Goal: Task Accomplishment & Management: Manage account settings

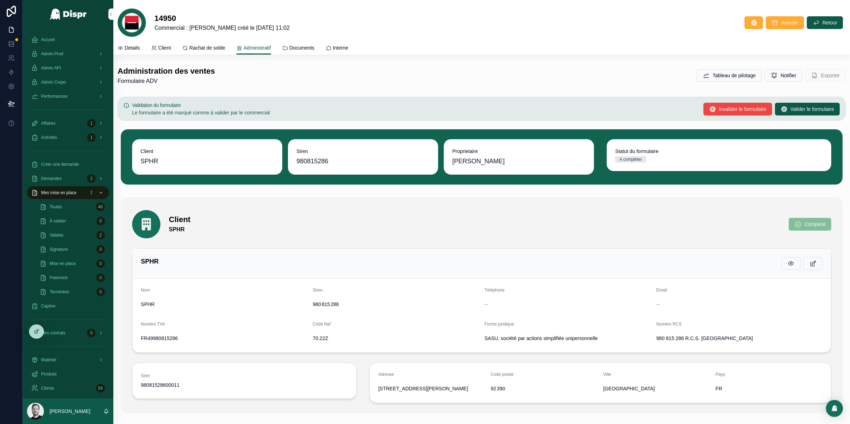
click at [584, 82] on div "Administration des ventes Formulaire ADV Tableau de pilotage Notifier Exporter" at bounding box center [482, 75] width 728 height 19
click at [39, 331] on icon at bounding box center [37, 332] width 6 height 6
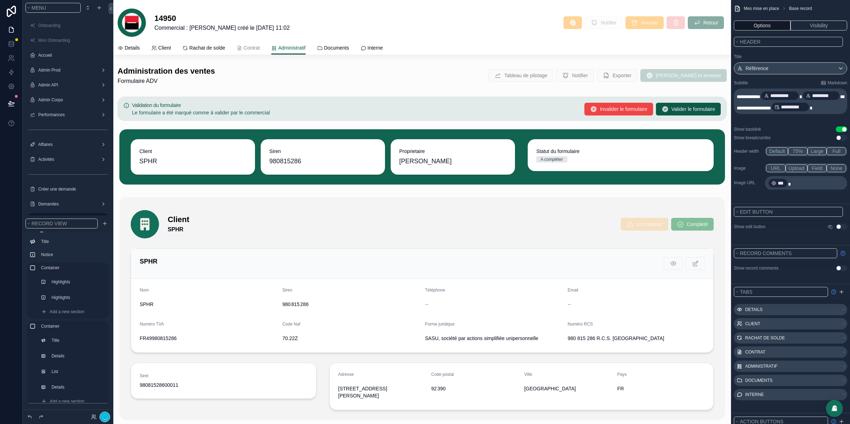
click at [524, 71] on div "scrollable content" at bounding box center [422, 75] width 618 height 25
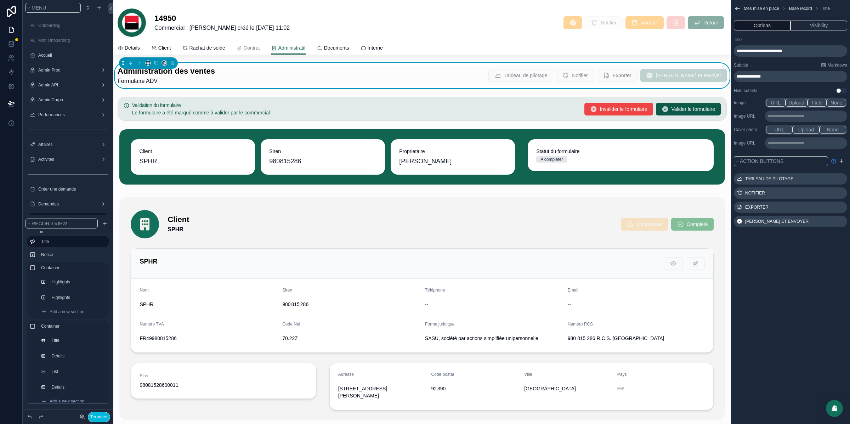
click at [474, 74] on div "Administration des ventes Formulaire ADV Tableau de pilotage Notifier Exporter …" at bounding box center [422, 75] width 609 height 19
click at [0, 0] on icon "scrollable content" at bounding box center [0, 0] width 0 height 0
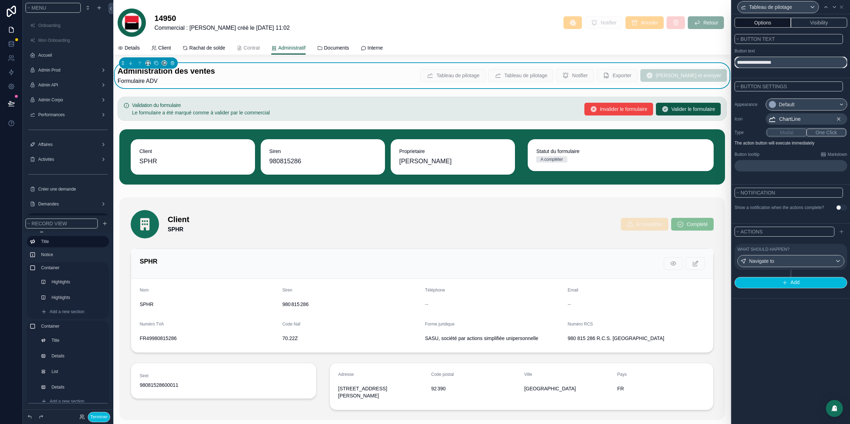
click at [761, 62] on input "**********" at bounding box center [790, 62] width 113 height 11
drag, startPoint x: 761, startPoint y: 62, endPoint x: 783, endPoint y: 62, distance: 22.0
click at [783, 62] on input "**********" at bounding box center [790, 62] width 113 height 11
type input "**********"
click at [814, 23] on button "Visibility" at bounding box center [819, 23] width 56 height 10
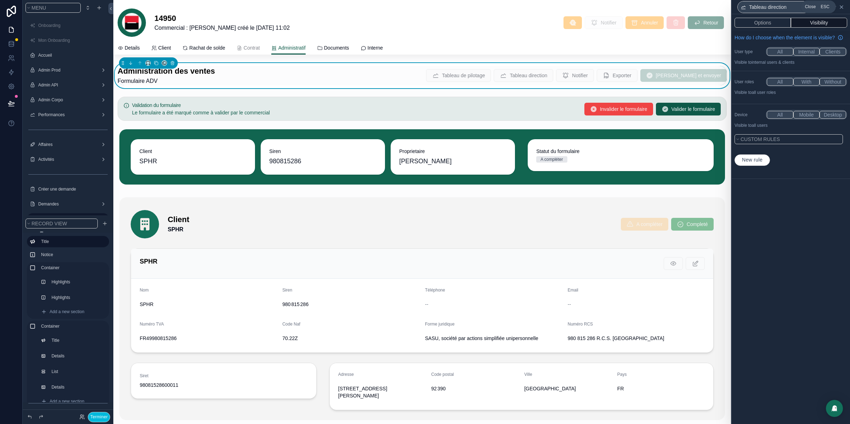
click at [843, 4] on icon at bounding box center [842, 7] width 6 height 6
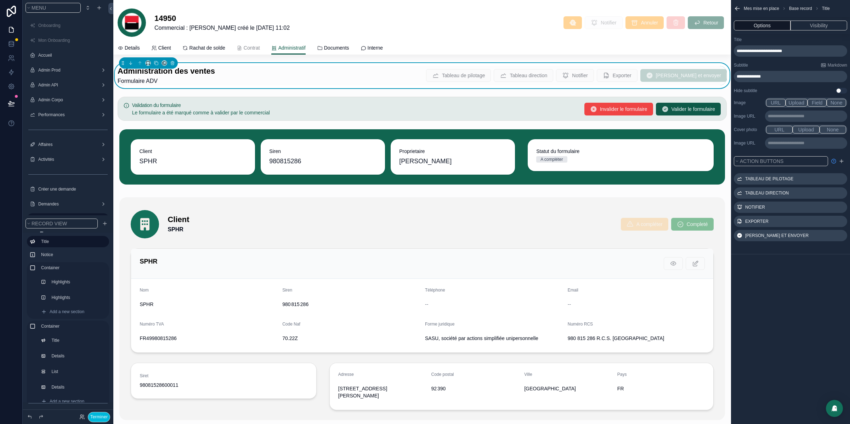
click at [0, 0] on icon "scrollable content" at bounding box center [0, 0] width 0 height 0
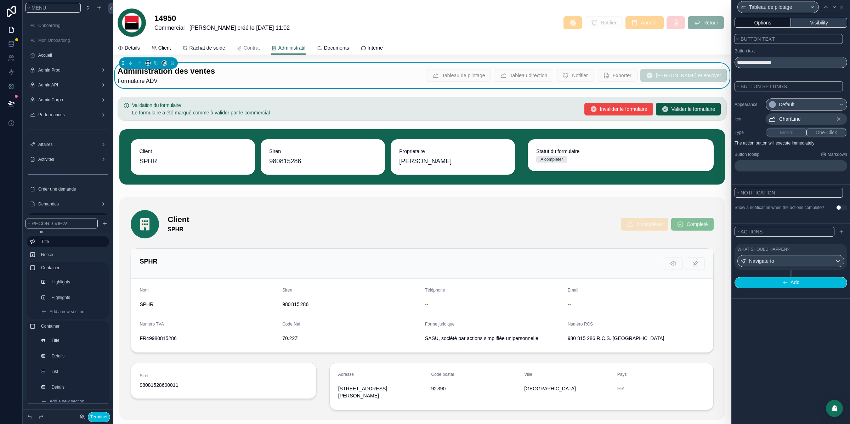
click at [824, 23] on button "Visibility" at bounding box center [819, 23] width 56 height 10
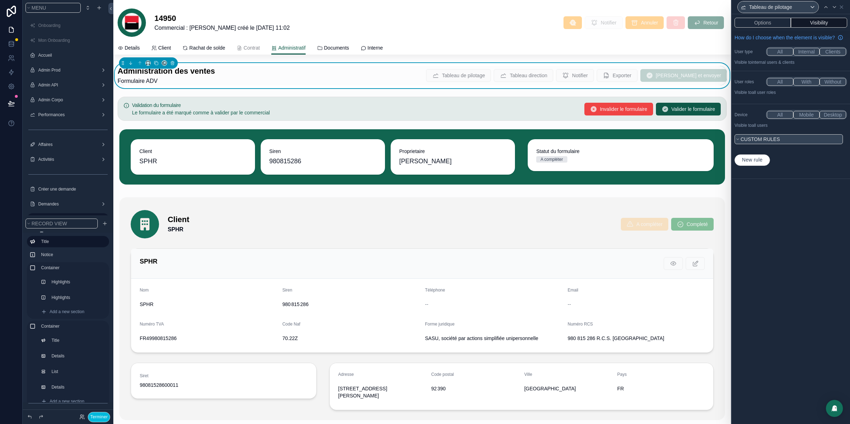
click at [783, 144] on button "Custom rules" at bounding box center [788, 139] width 108 height 10
click at [785, 144] on button "Custom rules" at bounding box center [788, 139] width 108 height 10
click at [842, 5] on icon at bounding box center [842, 7] width 6 height 6
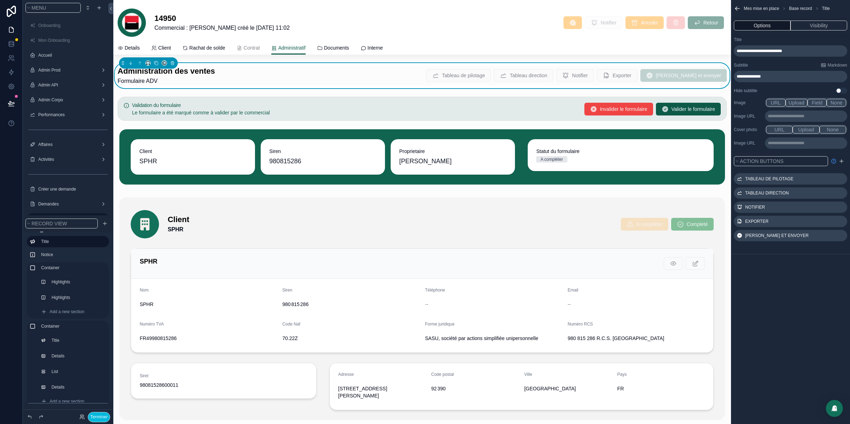
click at [0, 0] on icon "scrollable content" at bounding box center [0, 0] width 0 height 0
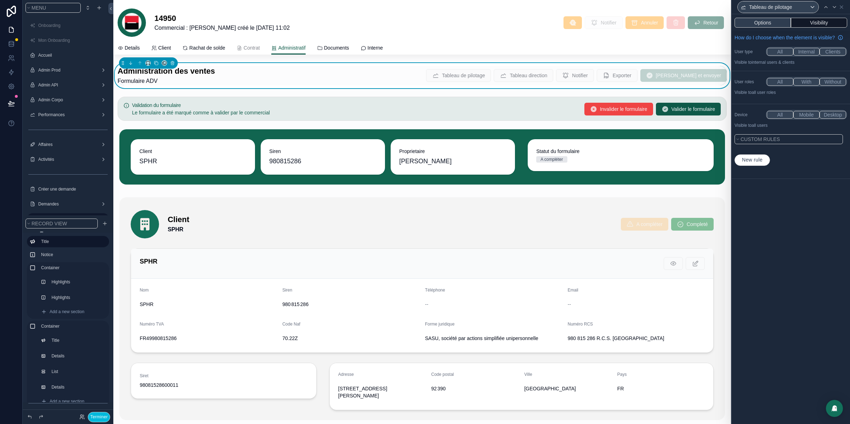
click at [764, 22] on button "Options" at bounding box center [762, 23] width 56 height 10
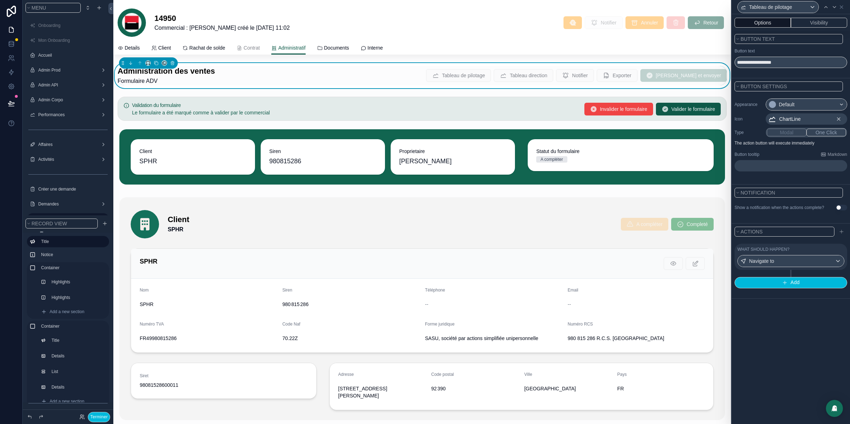
click at [821, 252] on div "What should happen?" at bounding box center [790, 249] width 107 height 6
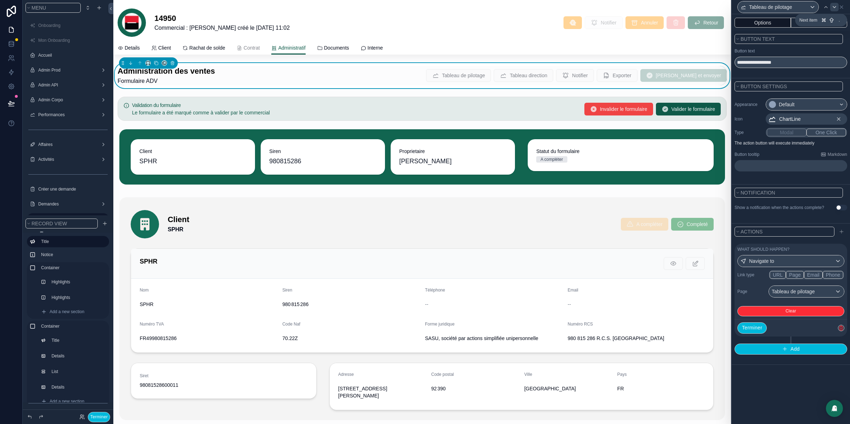
click at [835, 6] on icon at bounding box center [835, 7] width 6 height 6
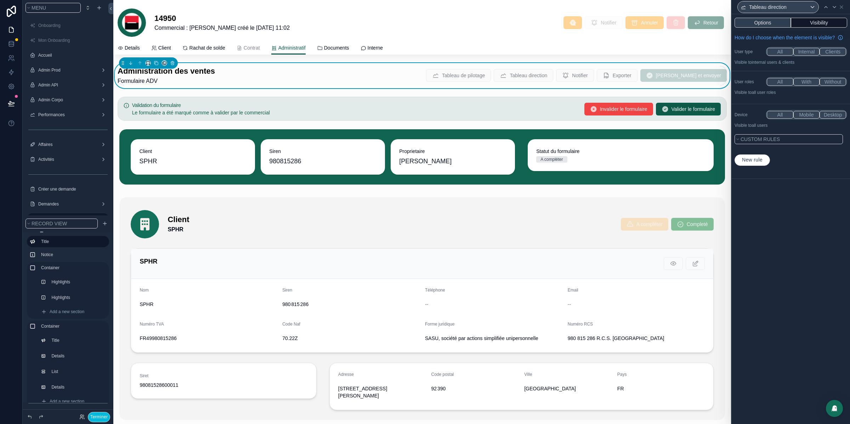
click at [770, 24] on button "Options" at bounding box center [762, 23] width 56 height 10
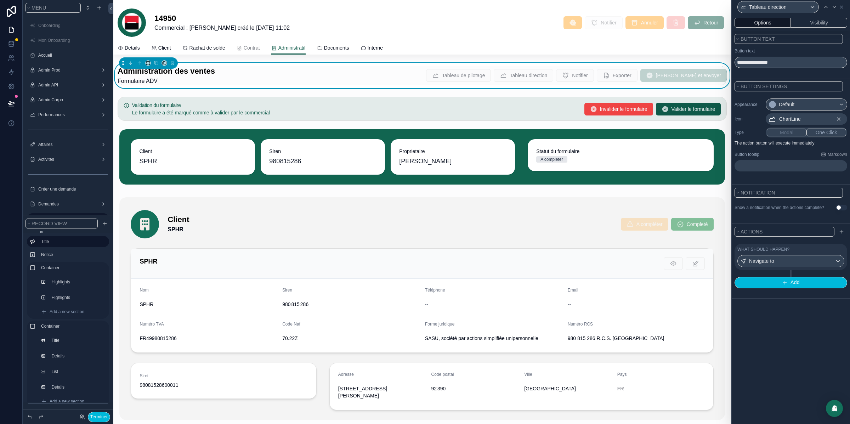
click at [799, 252] on div "What should happen?" at bounding box center [790, 249] width 107 height 6
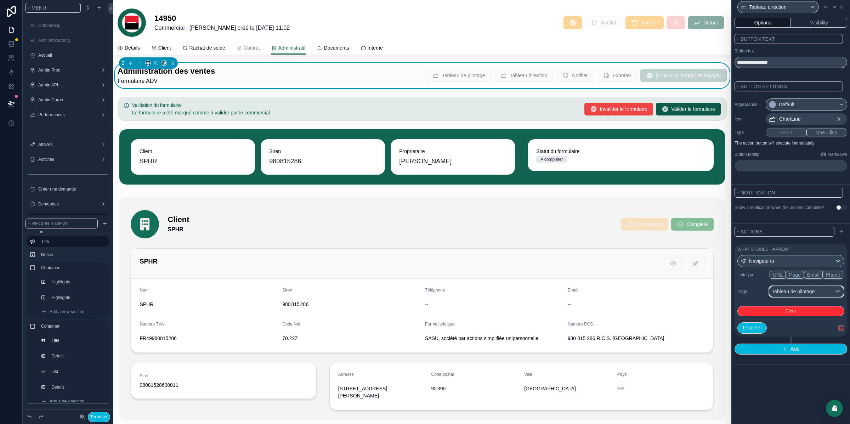
click at [801, 297] on div "Tableau de pilotage" at bounding box center [806, 291] width 75 height 11
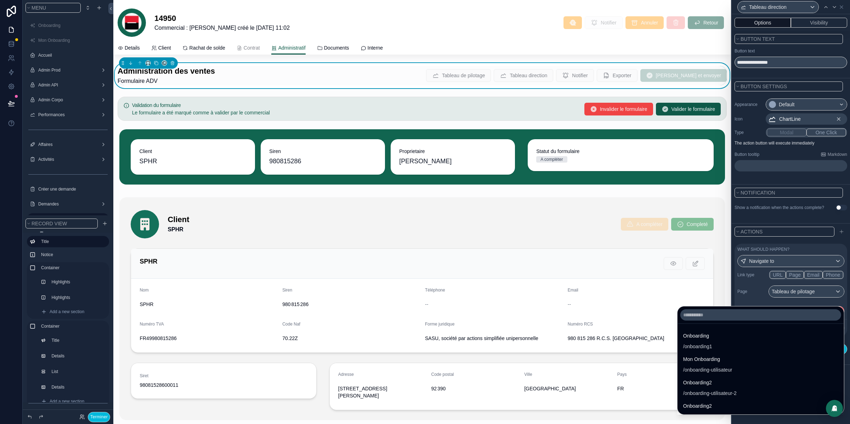
click at [761, 291] on div at bounding box center [791, 212] width 118 height 424
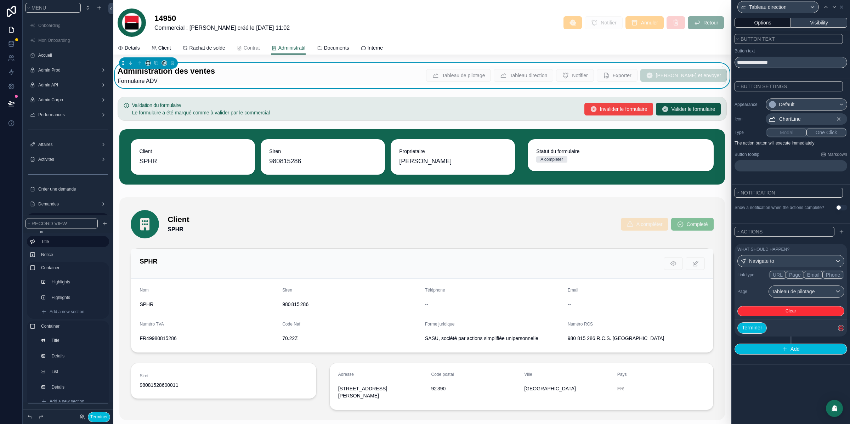
click at [832, 22] on button "Visibility" at bounding box center [819, 23] width 56 height 10
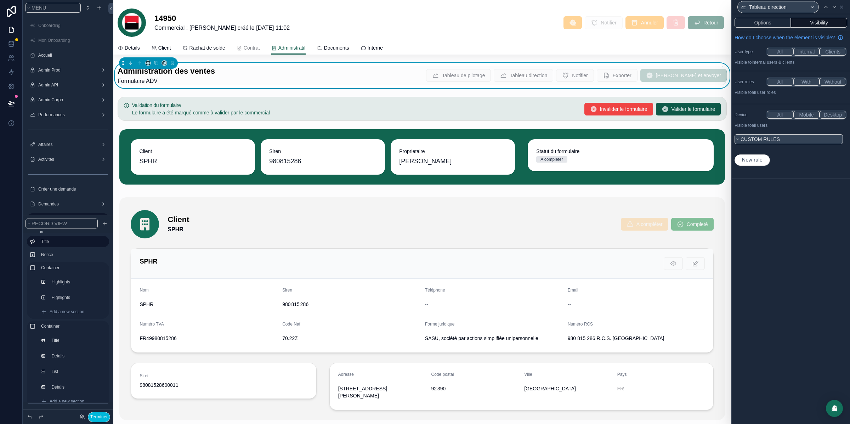
click at [779, 142] on span "Custom rules" at bounding box center [760, 139] width 39 height 6
click at [764, 163] on span "New rule" at bounding box center [752, 160] width 26 height 6
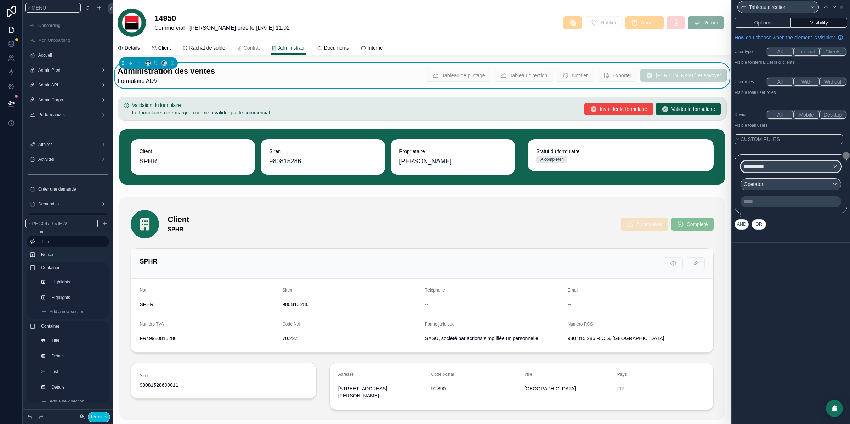
click at [761, 170] on span "**********" at bounding box center [758, 166] width 28 height 7
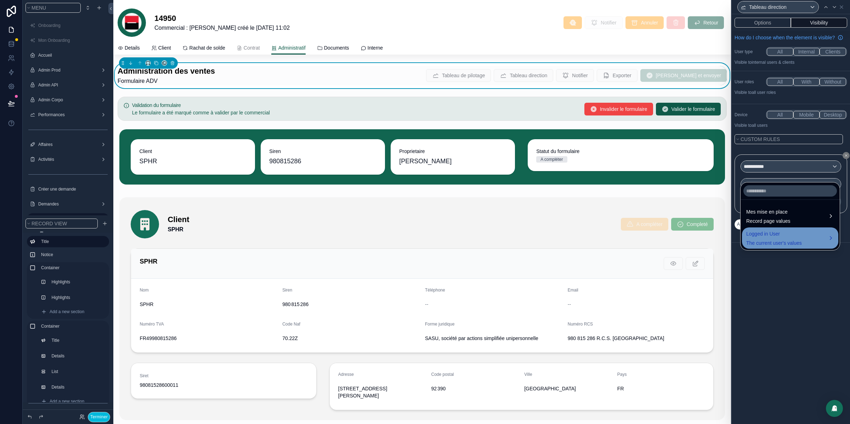
click at [772, 239] on span "The current user's values" at bounding box center [774, 242] width 56 height 7
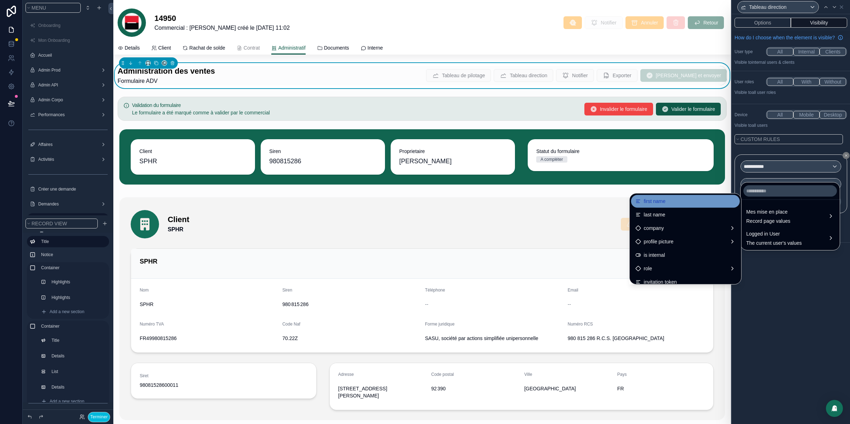
scroll to position [41, 0]
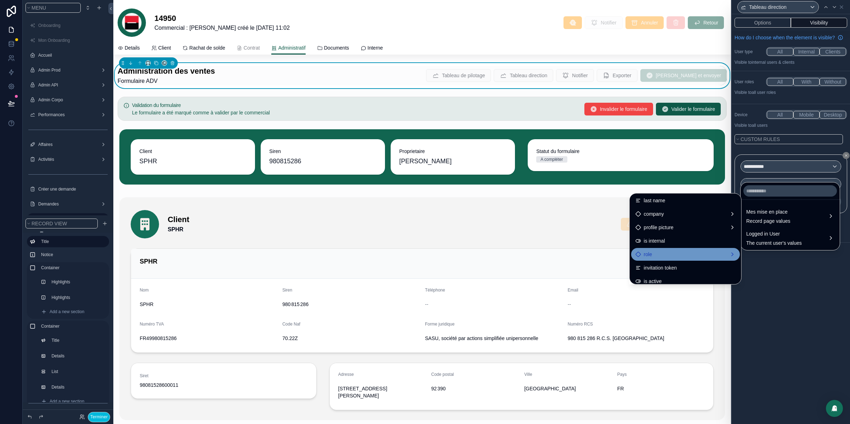
click at [687, 251] on div "role" at bounding box center [685, 254] width 100 height 8
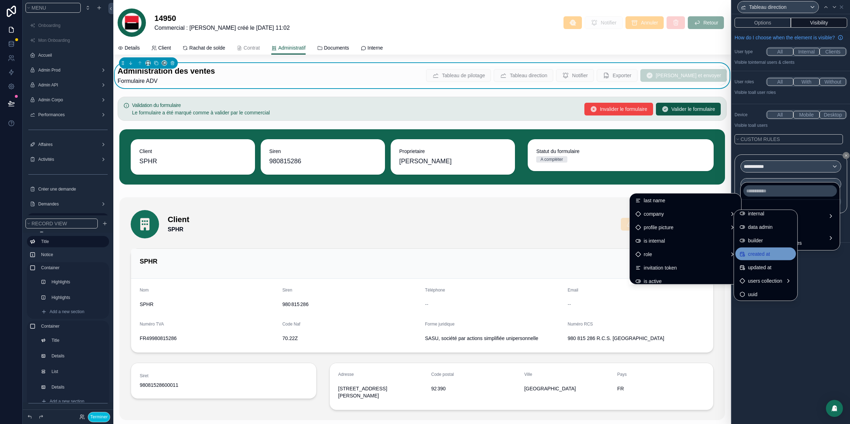
scroll to position [46, 0]
click at [770, 289] on div "uuid" at bounding box center [765, 293] width 52 height 8
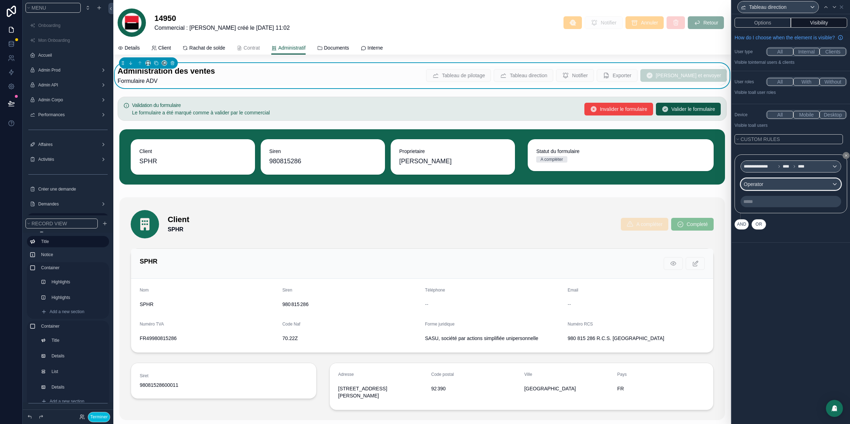
click at [776, 190] on div "Operator" at bounding box center [791, 183] width 100 height 11
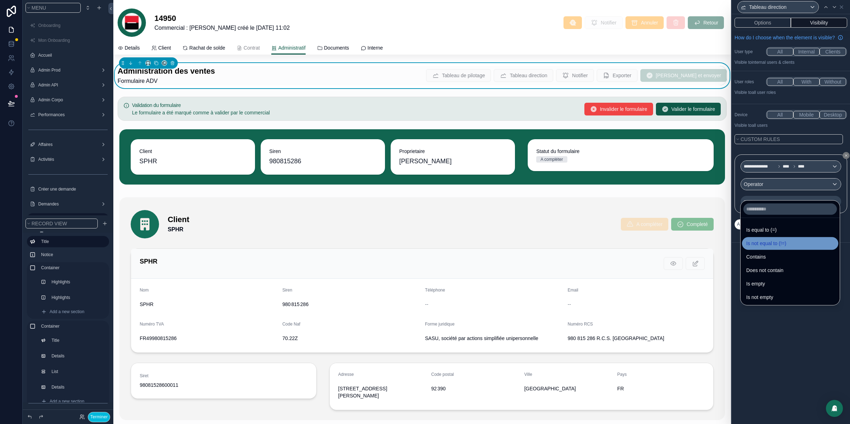
click at [798, 242] on div "Is not equal to (!=)" at bounding box center [790, 243] width 88 height 8
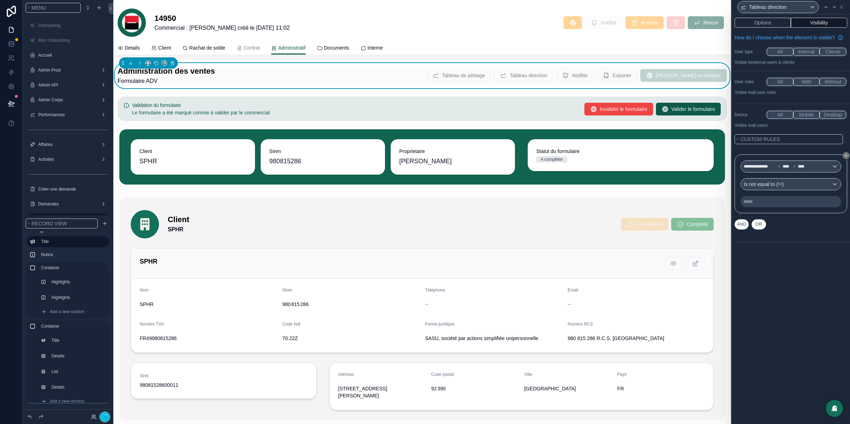
click at [783, 205] on p "***** ﻿" at bounding box center [791, 201] width 96 height 7
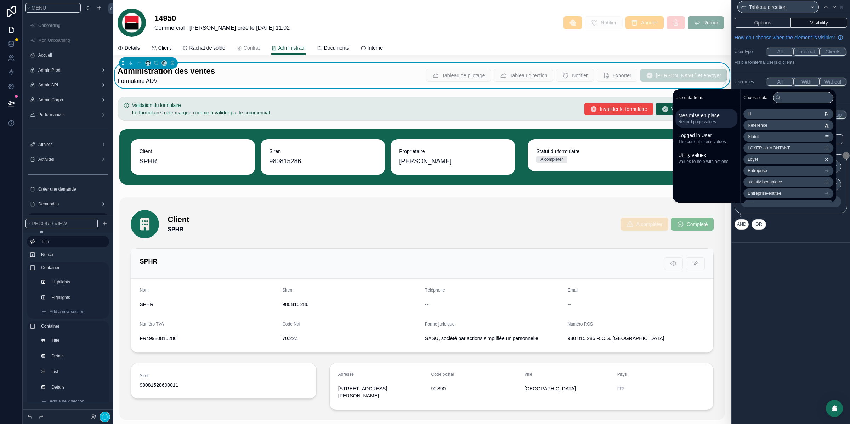
click at [824, 291] on div "**********" at bounding box center [791, 219] width 118 height 410
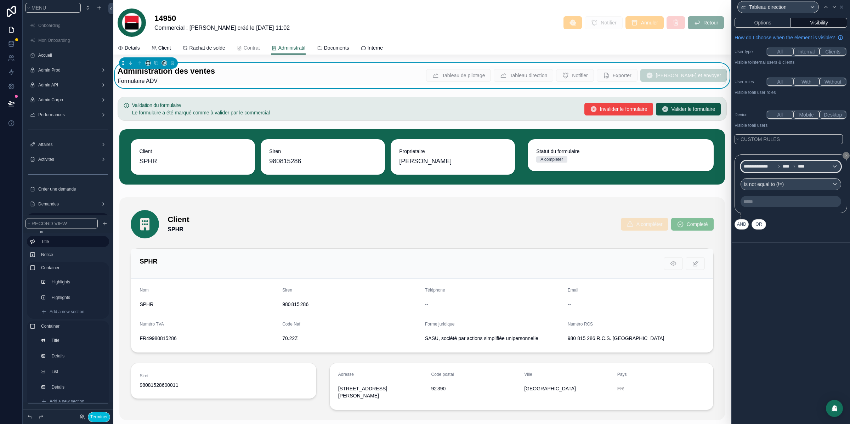
click at [792, 169] on icon at bounding box center [794, 166] width 4 height 4
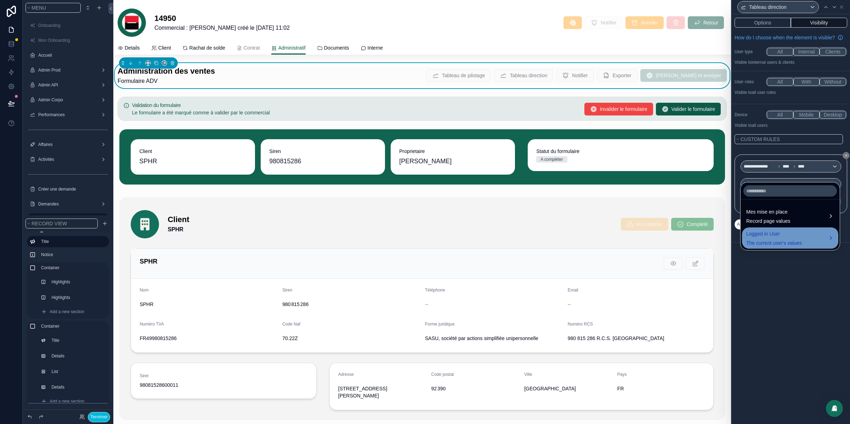
click at [783, 238] on span "Logged in User" at bounding box center [774, 233] width 56 height 8
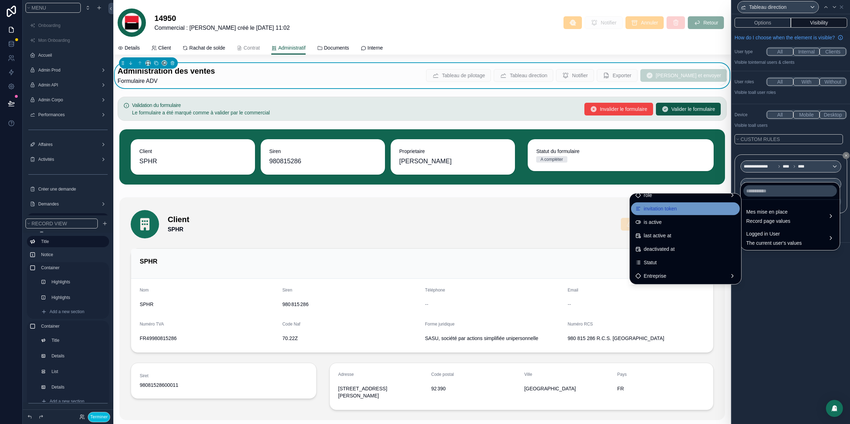
scroll to position [98, 0]
click at [691, 197] on div "role" at bounding box center [685, 197] width 100 height 8
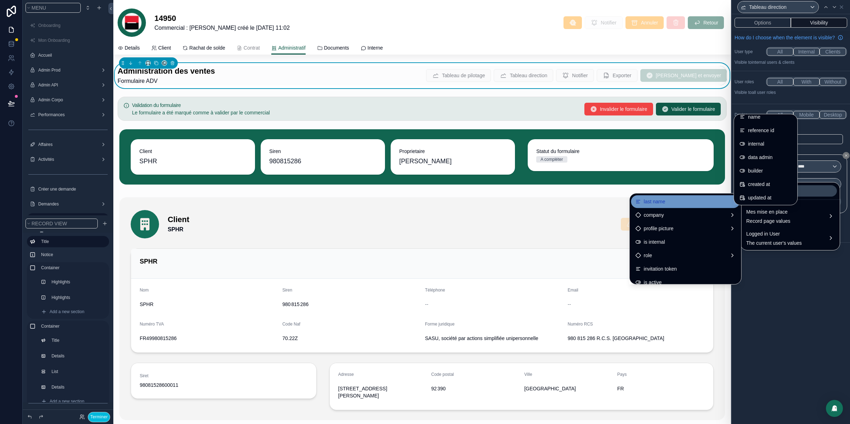
scroll to position [0, 0]
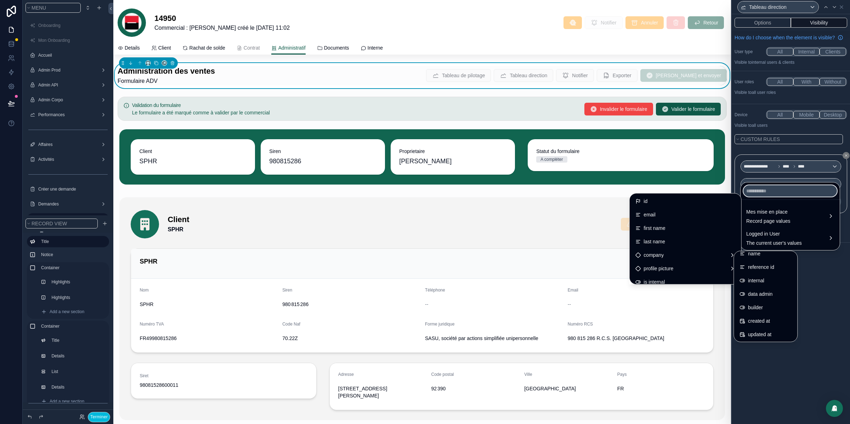
click at [770, 191] on input "text" at bounding box center [789, 190] width 93 height 11
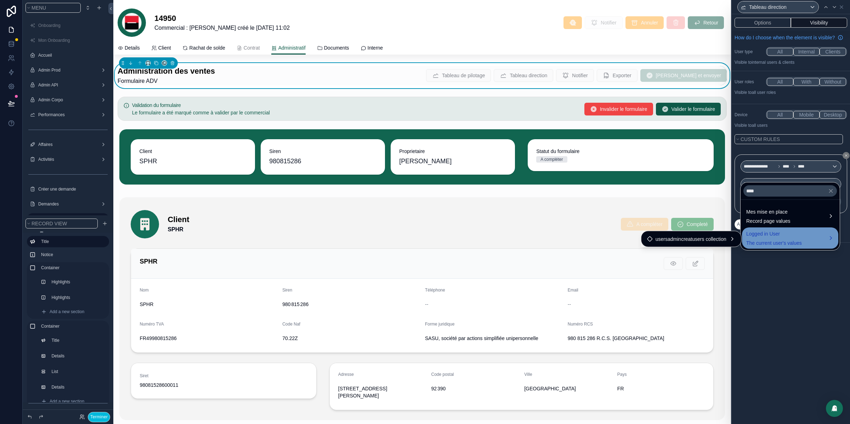
click at [766, 237] on span "Logged in User" at bounding box center [774, 233] width 56 height 8
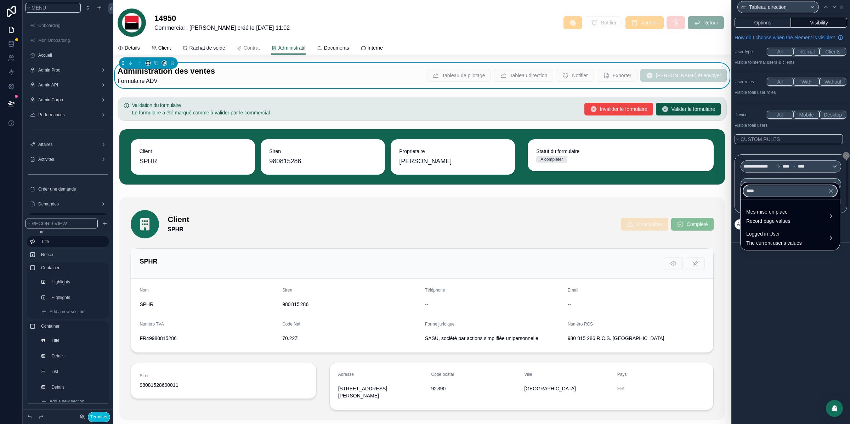
click at [771, 189] on input "****" at bounding box center [789, 190] width 93 height 11
type input "*"
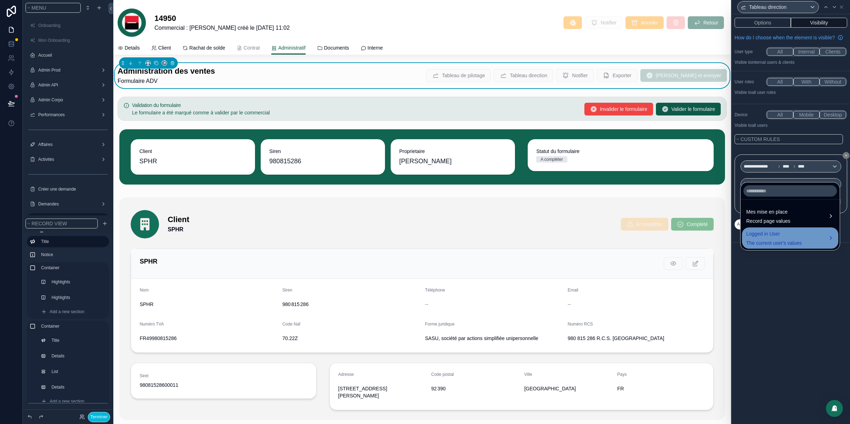
click at [770, 246] on span "The current user's values" at bounding box center [774, 242] width 56 height 7
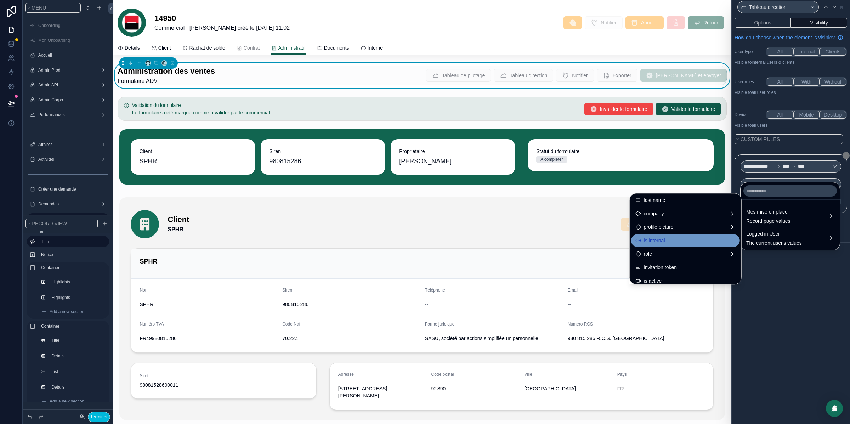
scroll to position [52, 0]
click at [691, 239] on div "role" at bounding box center [685, 243] width 100 height 8
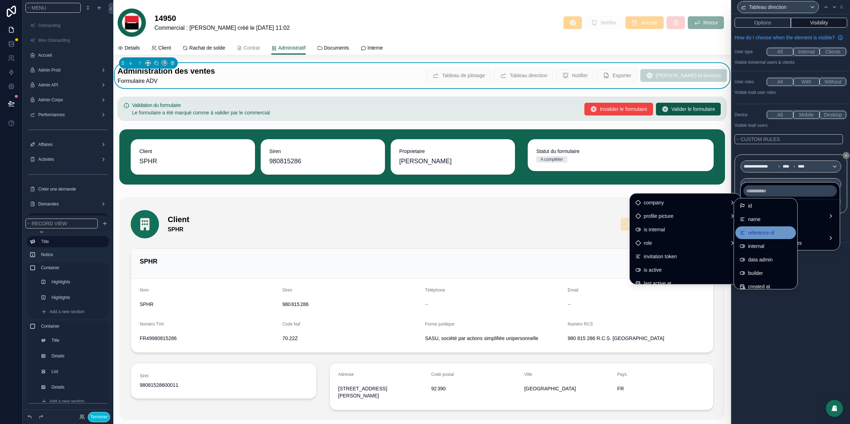
scroll to position [0, 0]
click at [834, 275] on div at bounding box center [791, 212] width 118 height 424
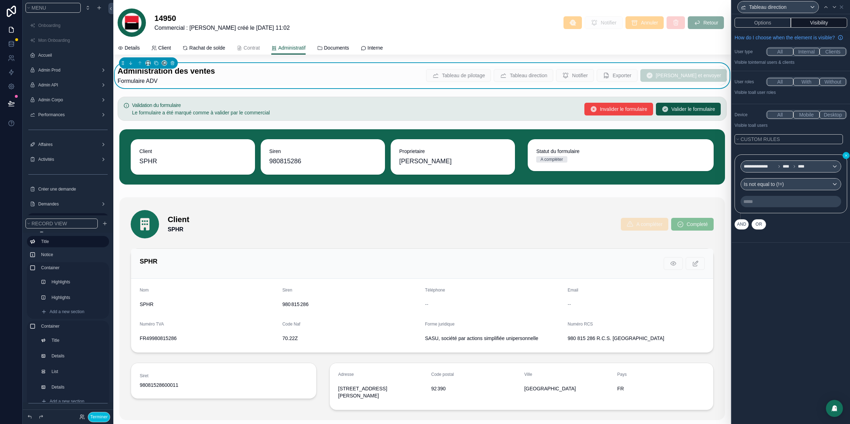
click at [845, 158] on icon at bounding box center [846, 155] width 4 height 4
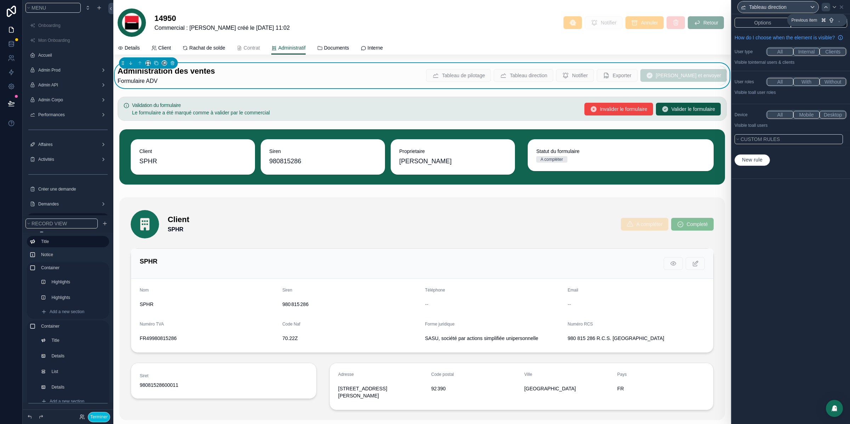
click at [826, 5] on icon at bounding box center [826, 7] width 6 height 6
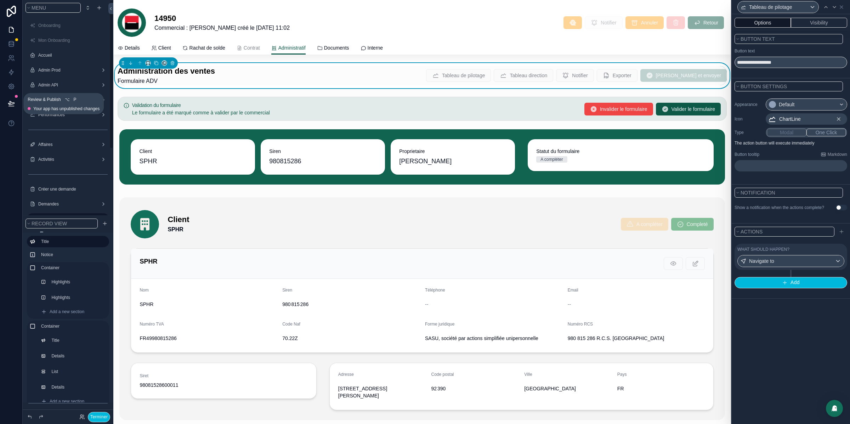
click at [10, 99] on button at bounding box center [12, 103] width 16 height 20
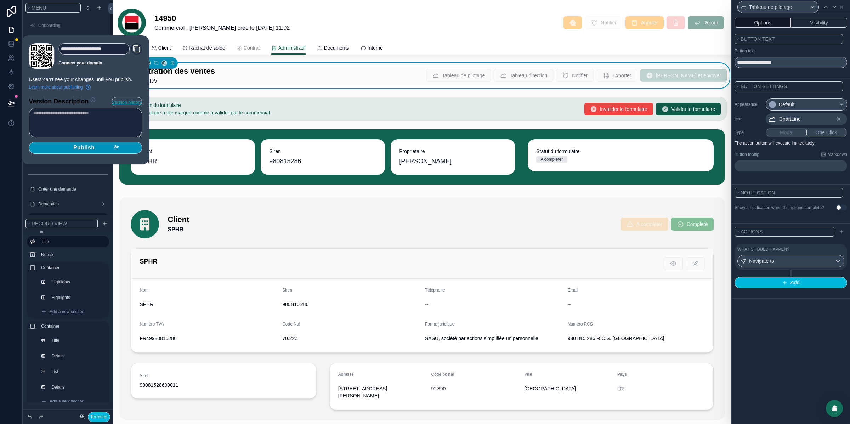
click at [100, 147] on div "Publish" at bounding box center [85, 147] width 67 height 7
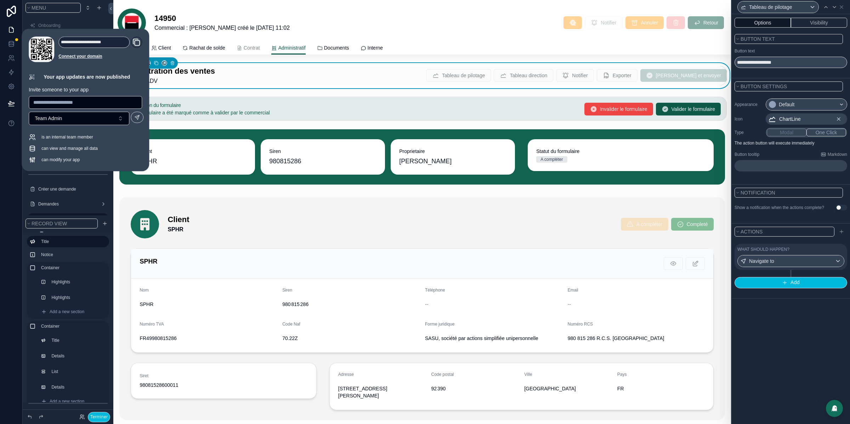
click at [482, 32] on div "14950 Commercial : [PERSON_NAME] créé le [DATE] 11:02 Notifier Annuler Retour" at bounding box center [422, 22] width 609 height 28
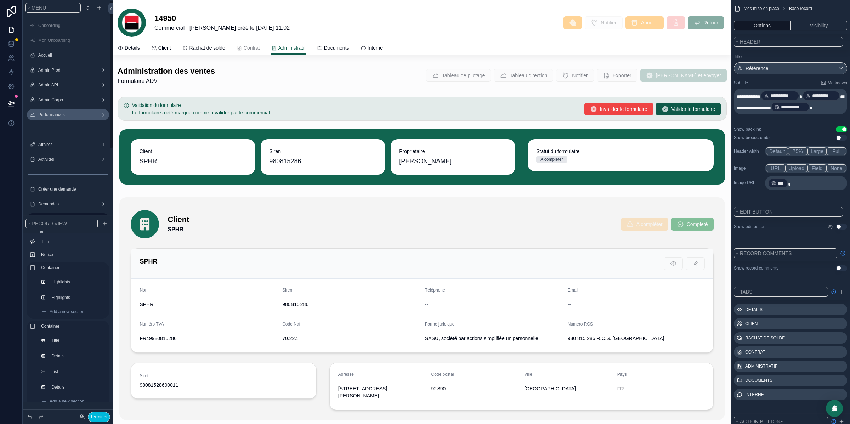
click at [61, 118] on div "Performances" at bounding box center [67, 115] width 59 height 6
click at [69, 115] on label "Performances" at bounding box center [66, 115] width 57 height 6
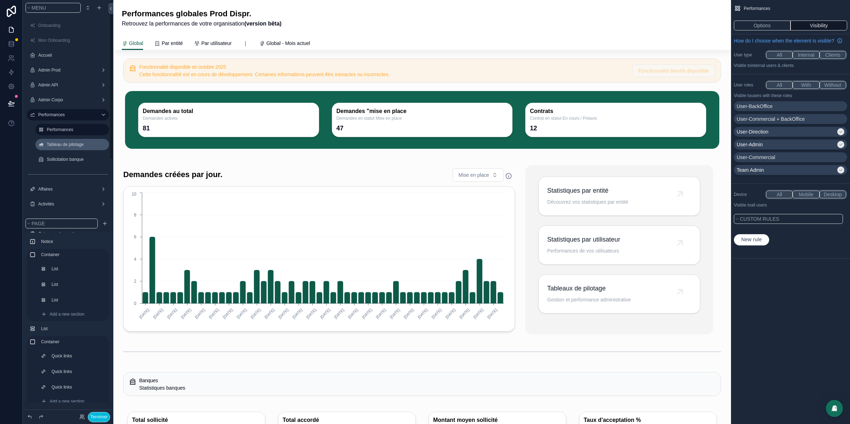
click at [70, 142] on label "Tableau de pilotage" at bounding box center [76, 145] width 58 height 6
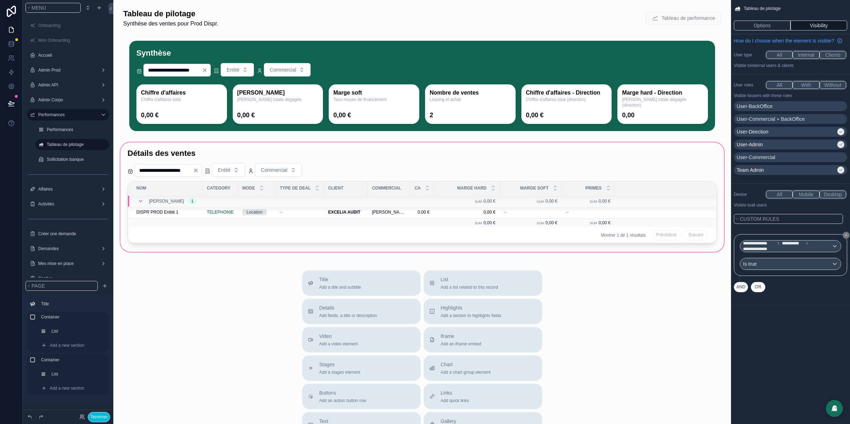
drag, startPoint x: 584, startPoint y: 251, endPoint x: 696, endPoint y: 252, distance: 111.9
click at [696, 252] on div "scrollable content" at bounding box center [422, 197] width 606 height 112
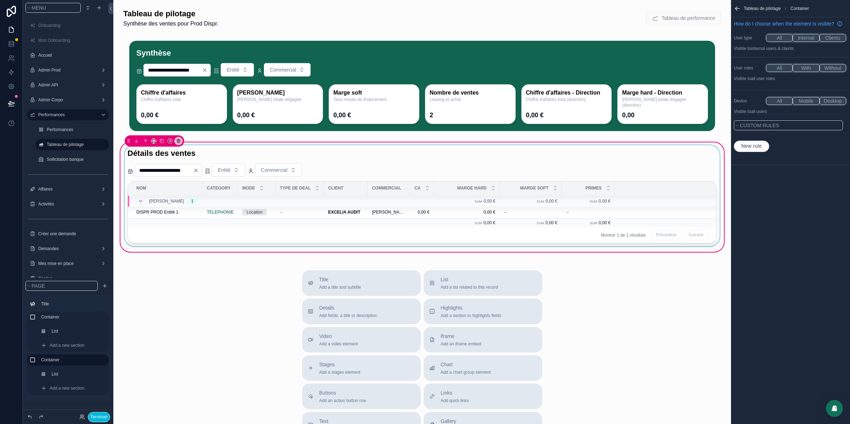
drag, startPoint x: 601, startPoint y: 250, endPoint x: 660, endPoint y: 251, distance: 59.5
click at [660, 249] on div "scrollable content" at bounding box center [422, 197] width 598 height 104
